Goal: Information Seeking & Learning: Learn about a topic

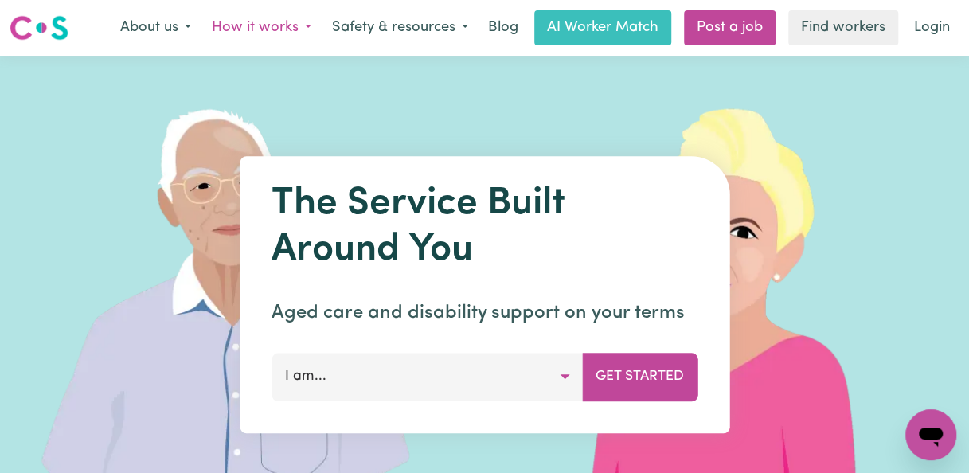
click at [291, 28] on button "How it works" at bounding box center [261, 27] width 120 height 33
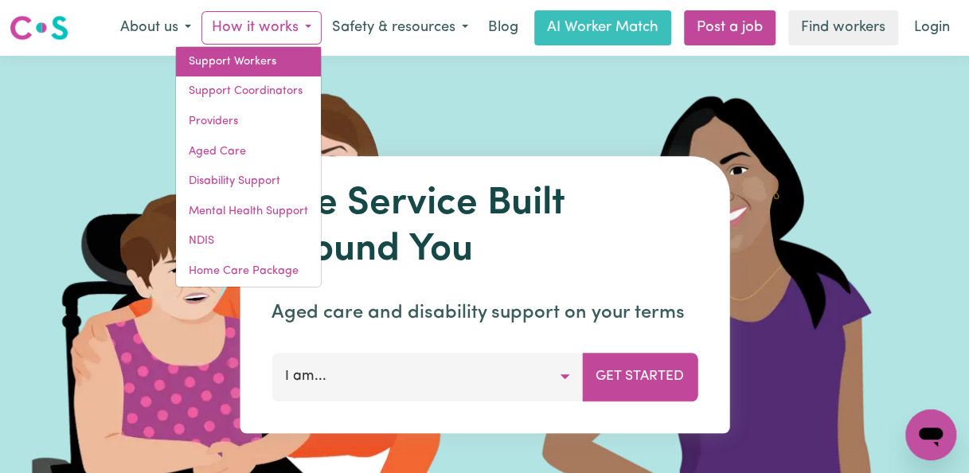
click at [255, 64] on link "Support Workers" at bounding box center [248, 62] width 145 height 30
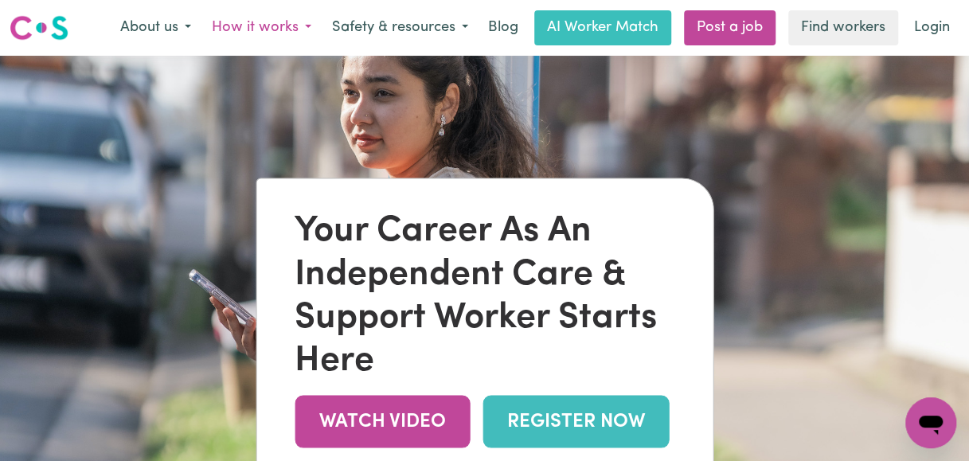
click at [260, 22] on button "How it works" at bounding box center [261, 27] width 120 height 33
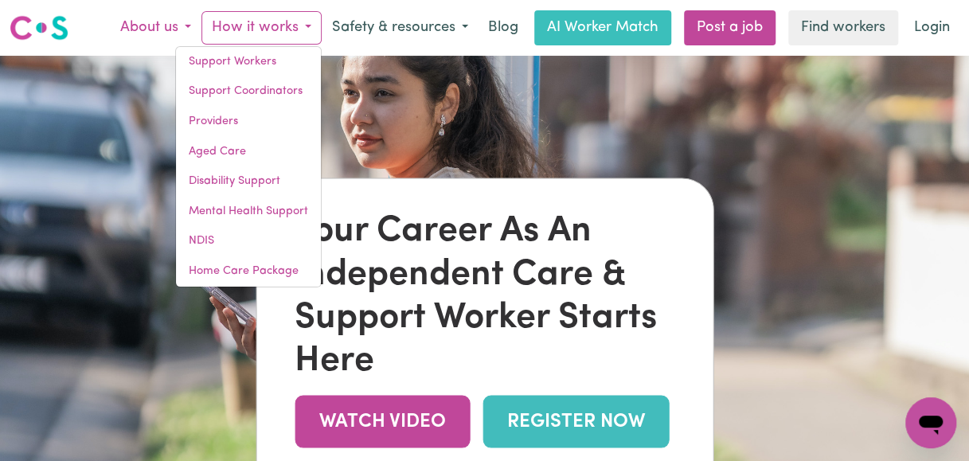
click at [178, 19] on button "About us" at bounding box center [156, 27] width 92 height 33
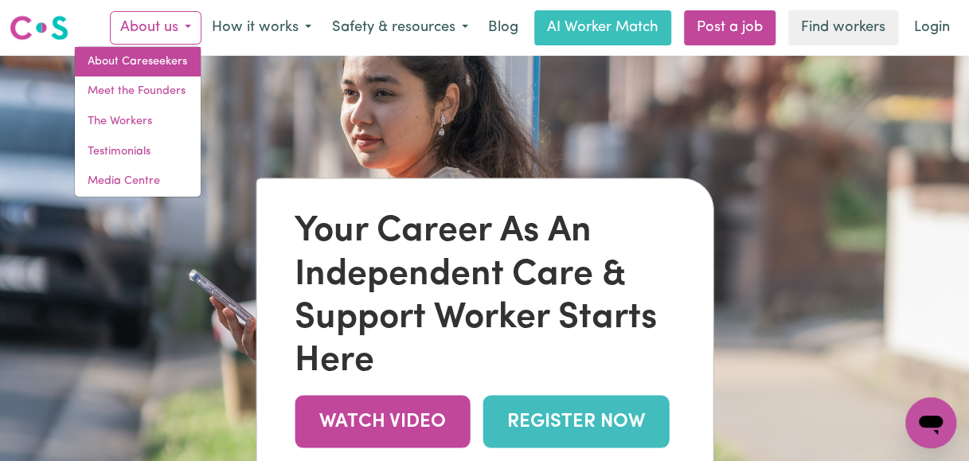
click at [162, 55] on link "About Careseekers" at bounding box center [138, 62] width 126 height 30
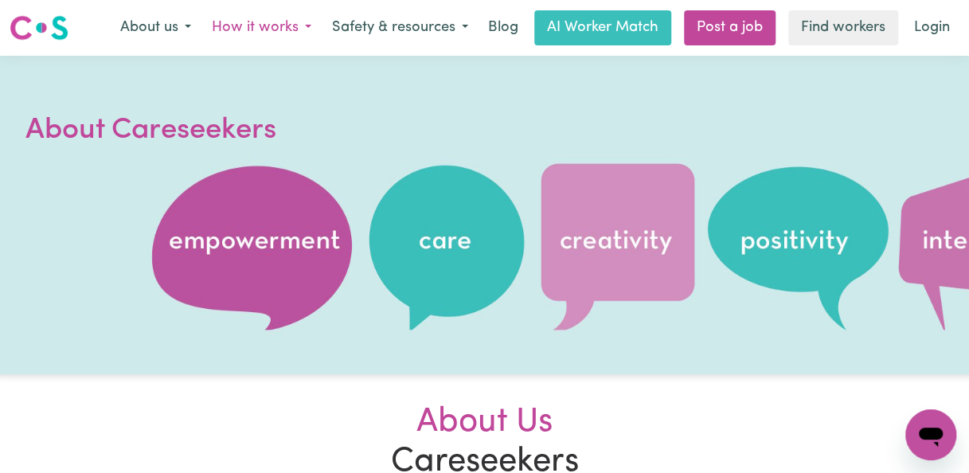
click at [274, 26] on button "How it works" at bounding box center [261, 27] width 120 height 33
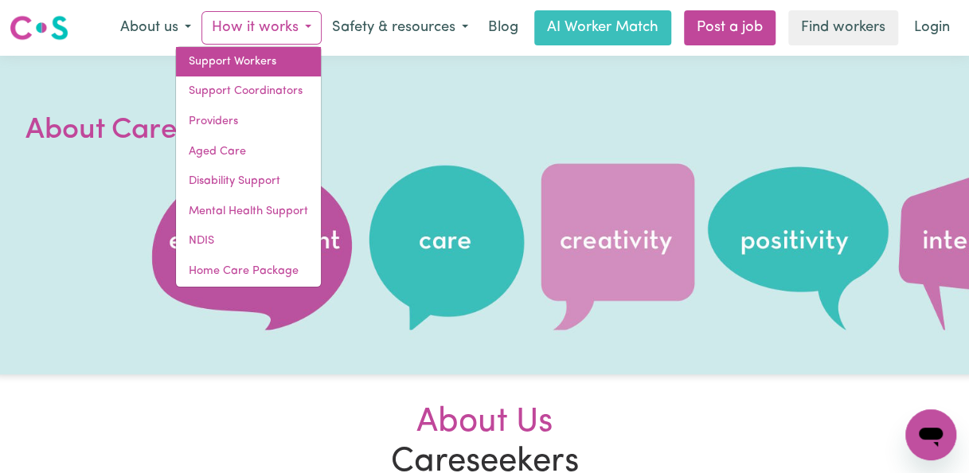
click at [255, 57] on link "Support Workers" at bounding box center [248, 62] width 145 height 30
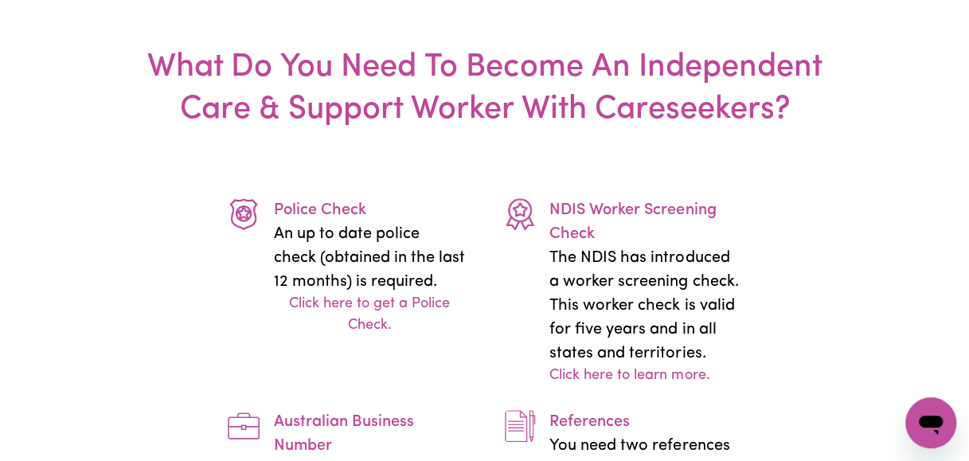
scroll to position [2628, 0]
